Goal: Check status: Check status

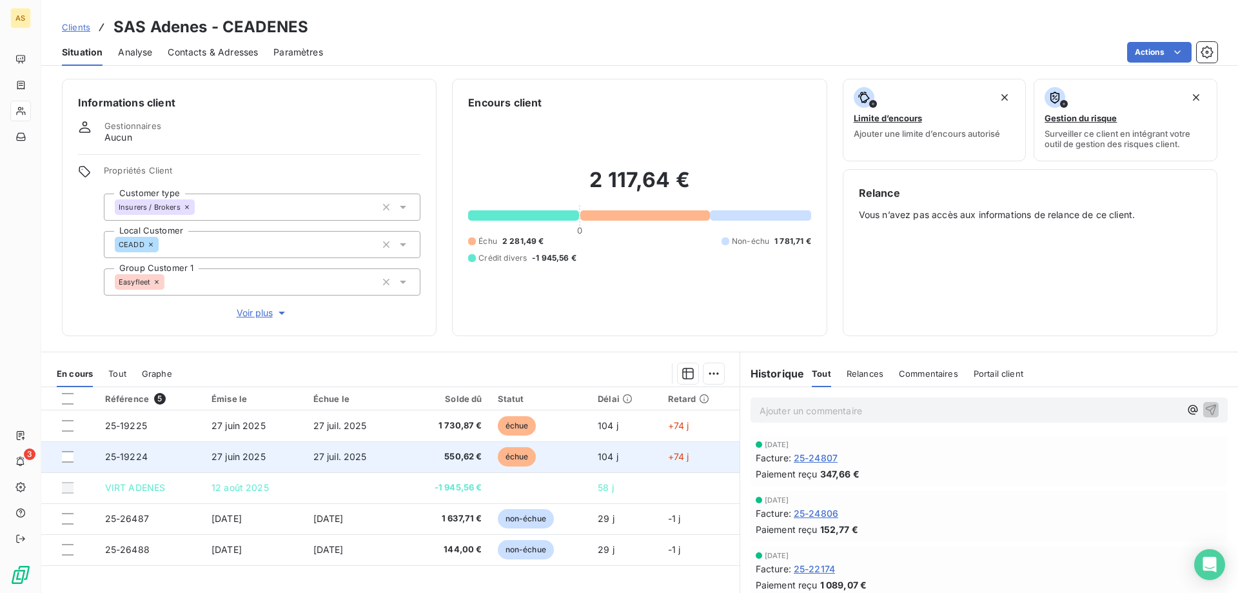
click at [437, 459] on span "550,62 €" at bounding box center [446, 456] width 72 height 13
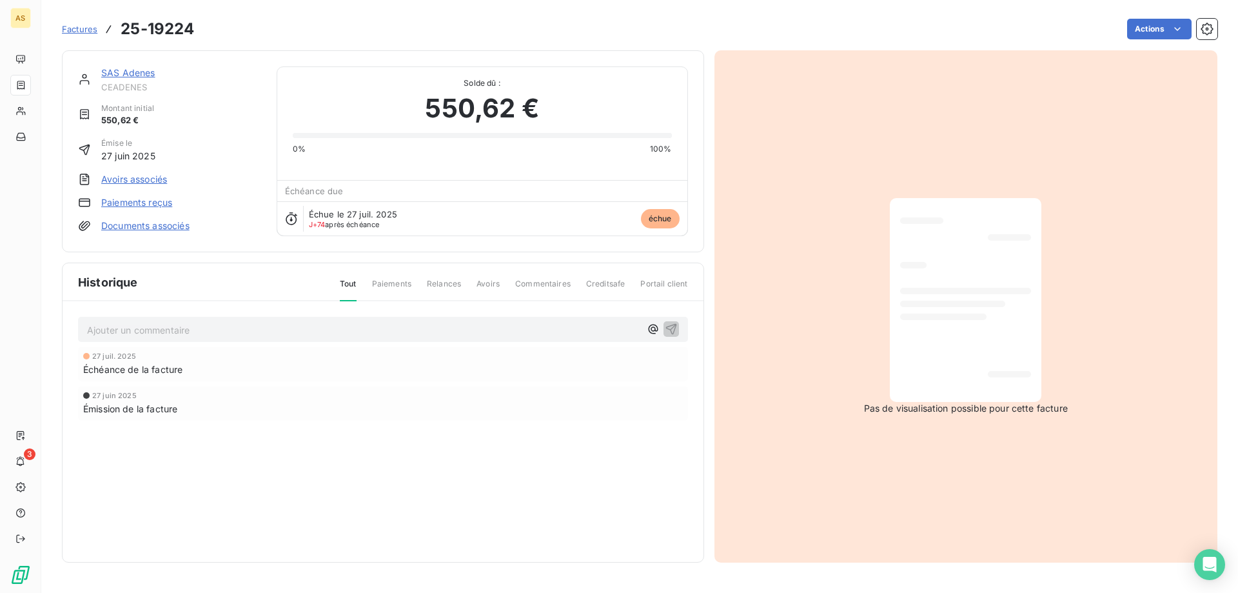
click at [390, 284] on span "Paiements" at bounding box center [391, 289] width 39 height 22
click at [442, 279] on span "Relances" at bounding box center [444, 289] width 34 height 22
click at [495, 291] on span "Avoirs" at bounding box center [488, 289] width 23 height 22
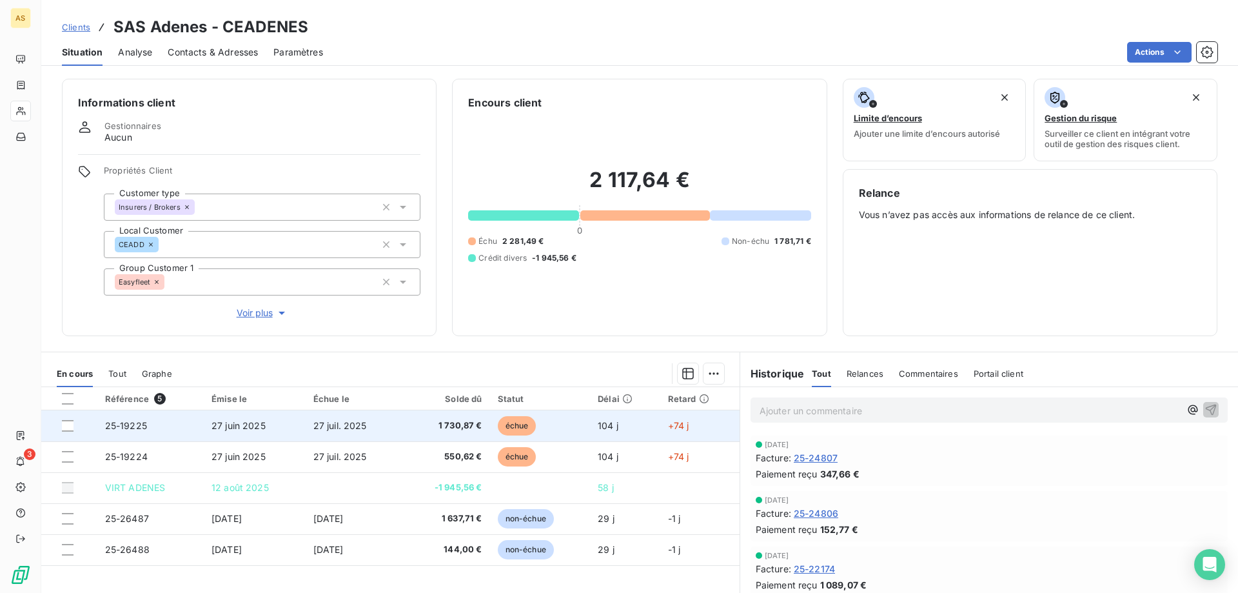
click at [507, 426] on span "échue" at bounding box center [517, 425] width 39 height 19
